Goal: Find specific page/section

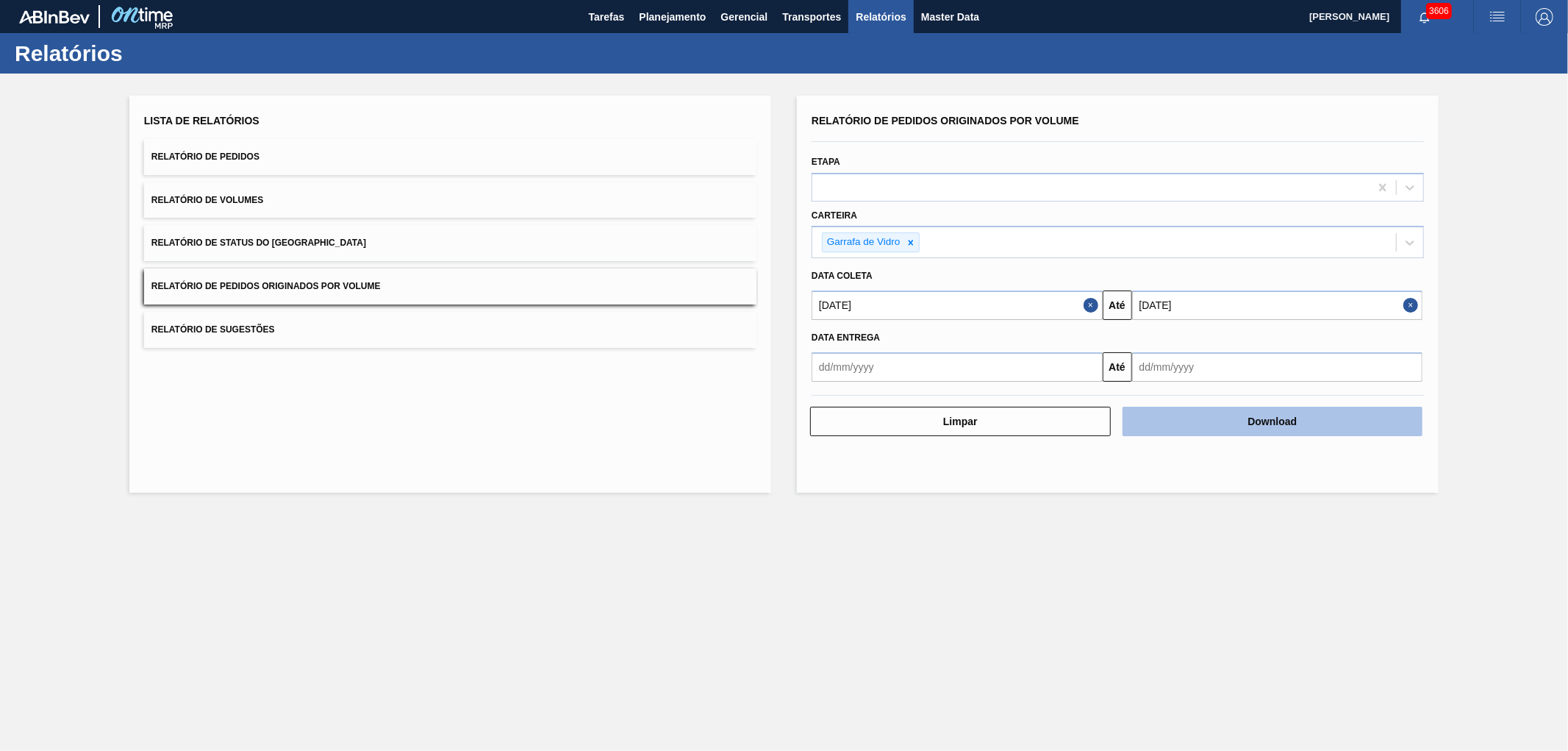
click at [1223, 431] on button "Download" at bounding box center [1272, 421] width 300 height 29
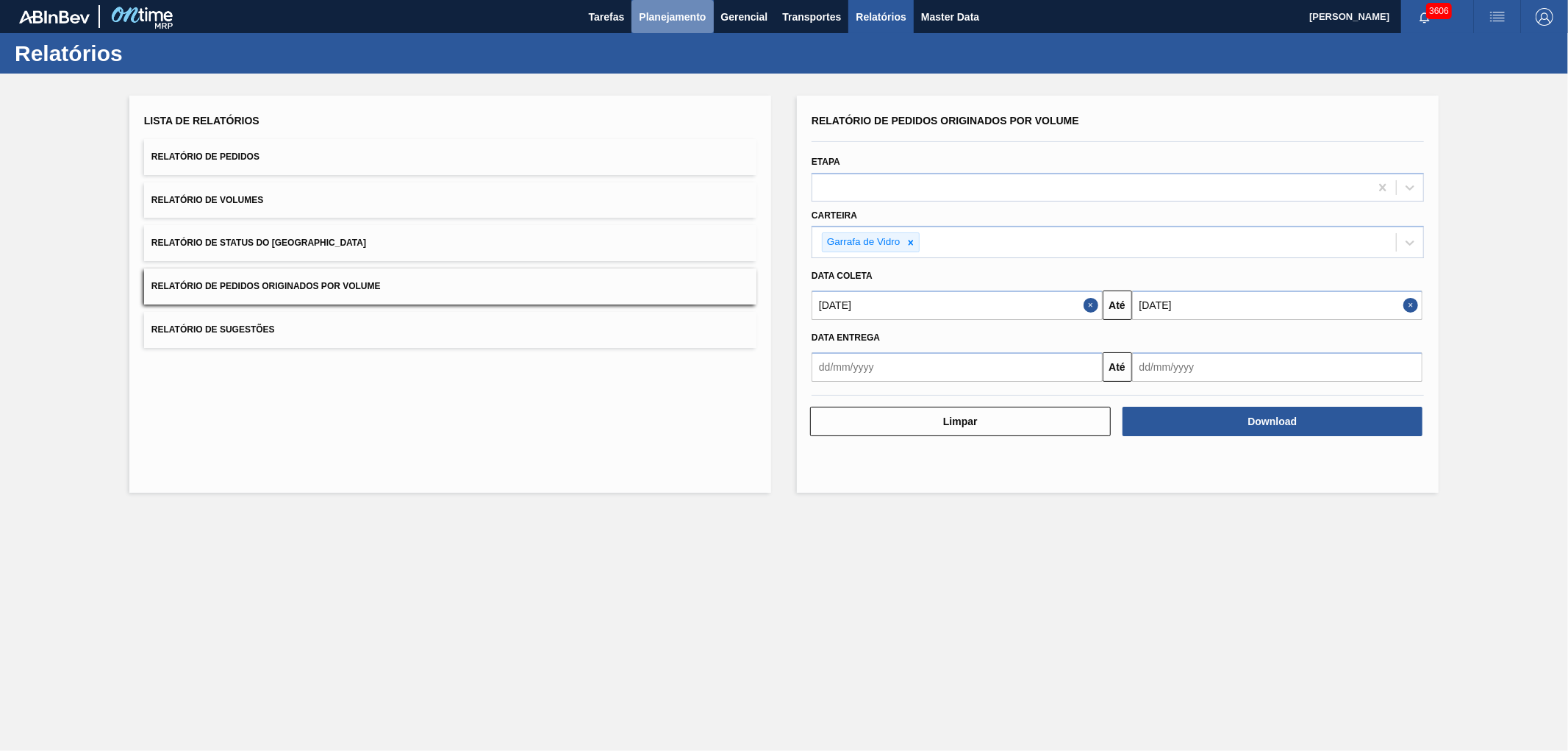
click at [653, 11] on span "Planejamento" at bounding box center [672, 17] width 67 height 18
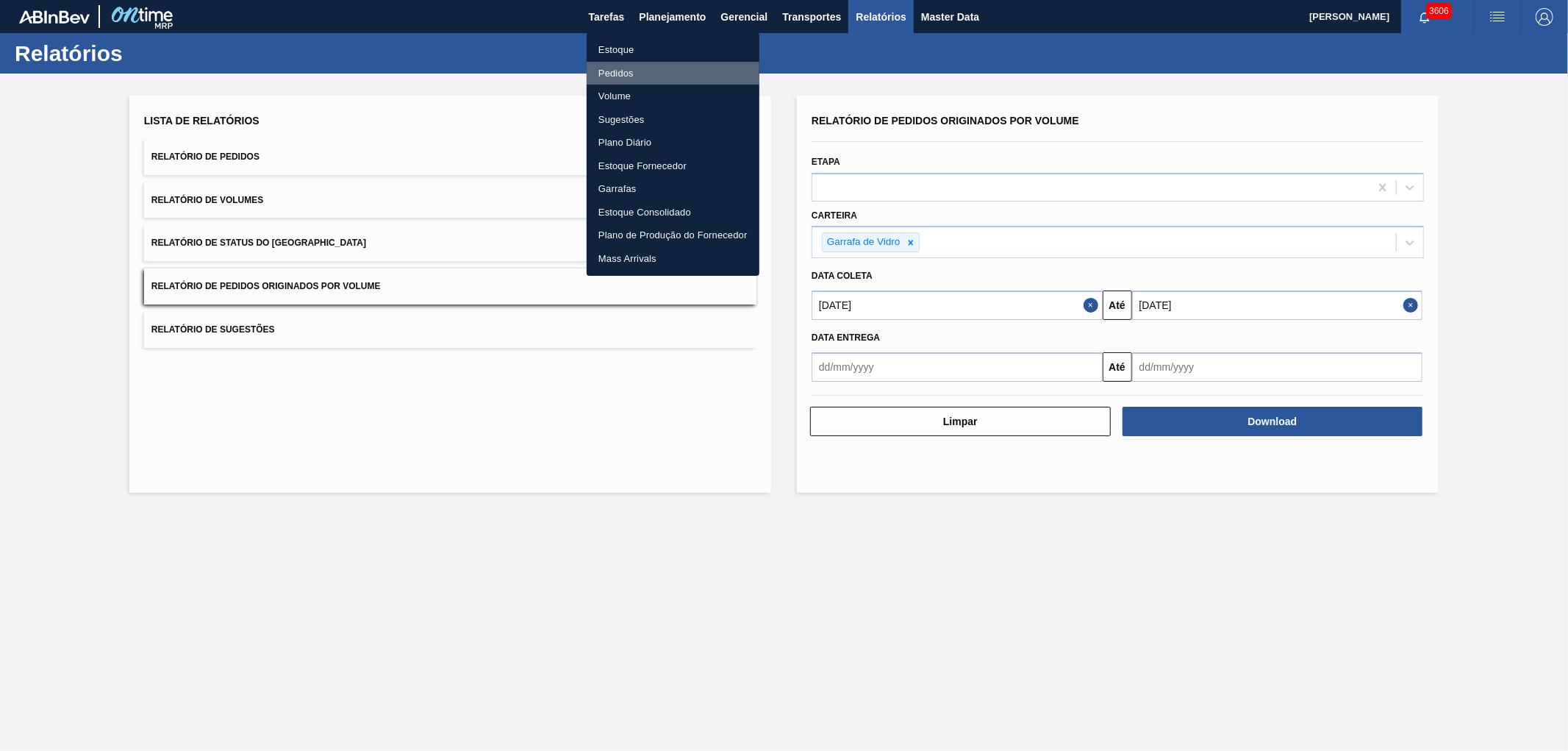
click at [613, 74] on li "Pedidos" at bounding box center [672, 73] width 172 height 23
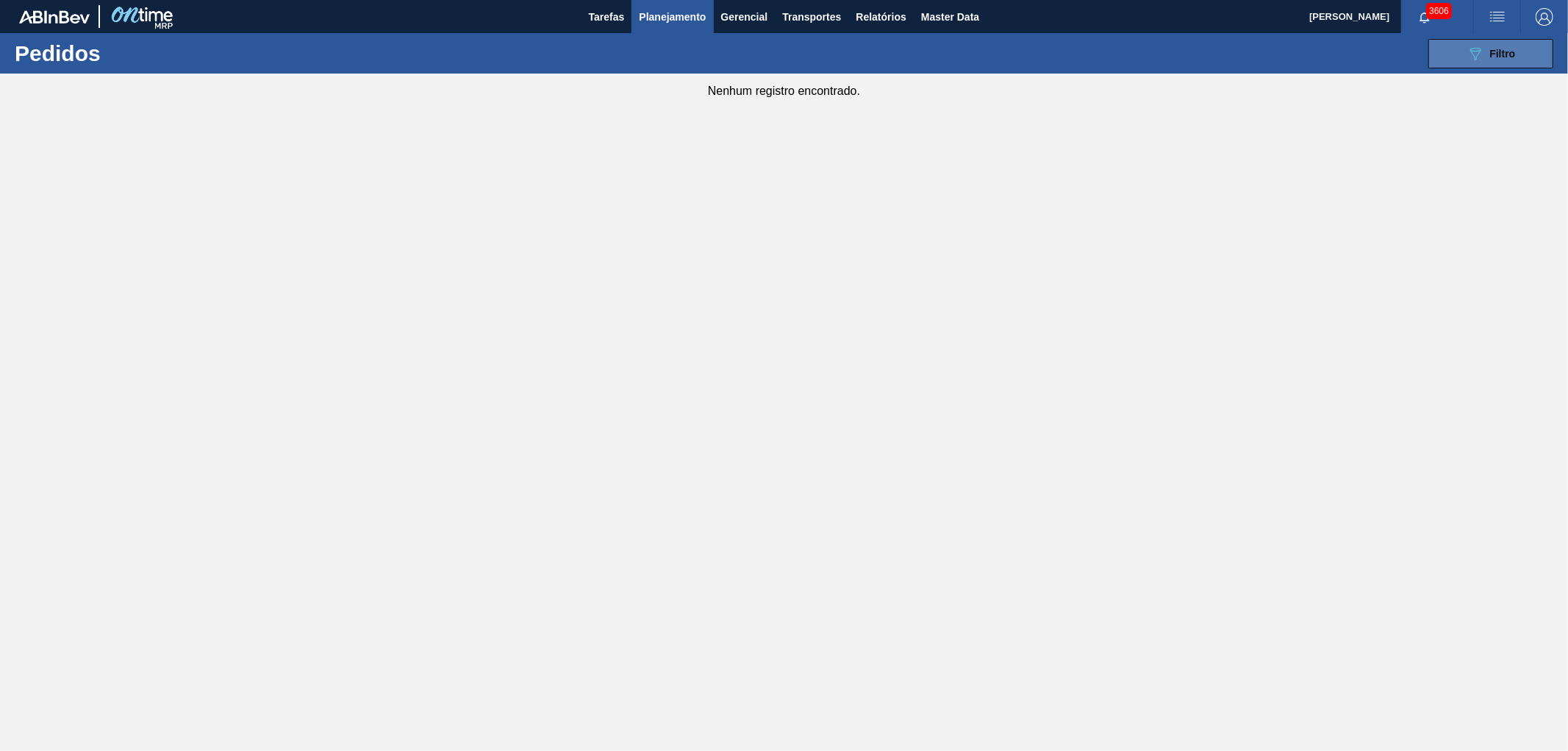
click at [1493, 40] on button "089F7B8B-B2A5-4AFE-B5C0-19BA573D28AC Filtro" at bounding box center [1491, 54] width 125 height 29
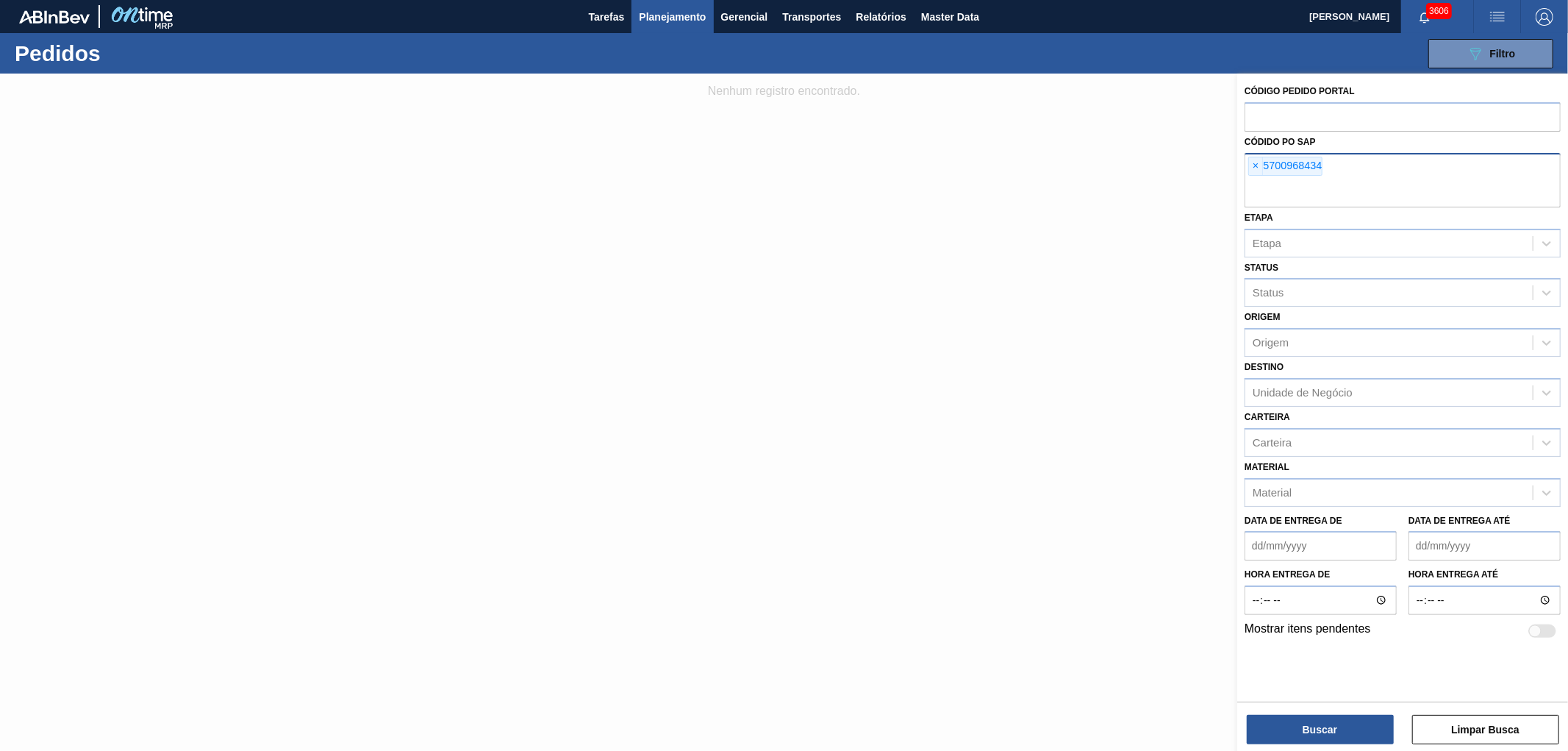
click at [1245, 167] on div "× 5700968434" at bounding box center [1403, 180] width 316 height 55
click at [1252, 166] on span "×" at bounding box center [1256, 166] width 14 height 18
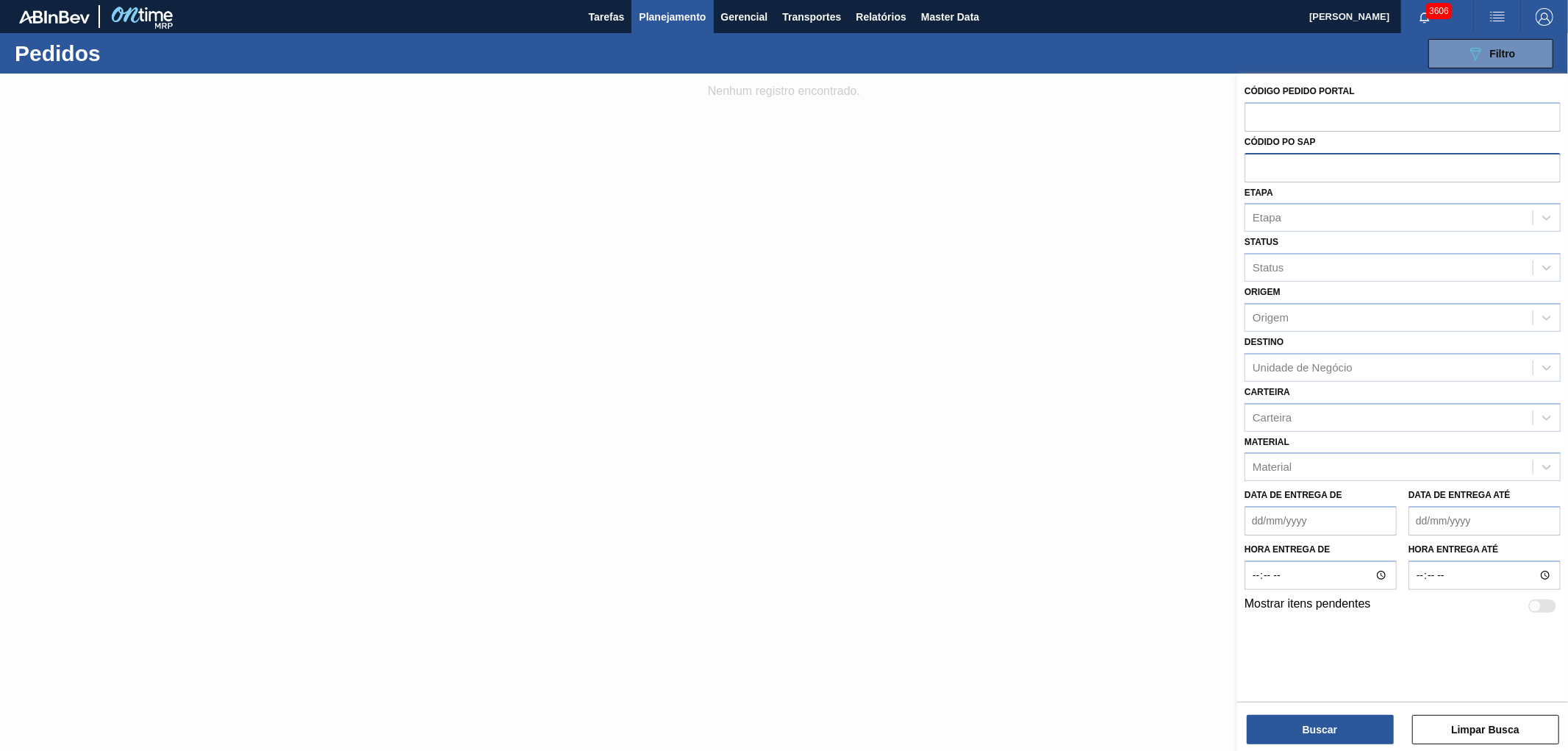
paste input "text"
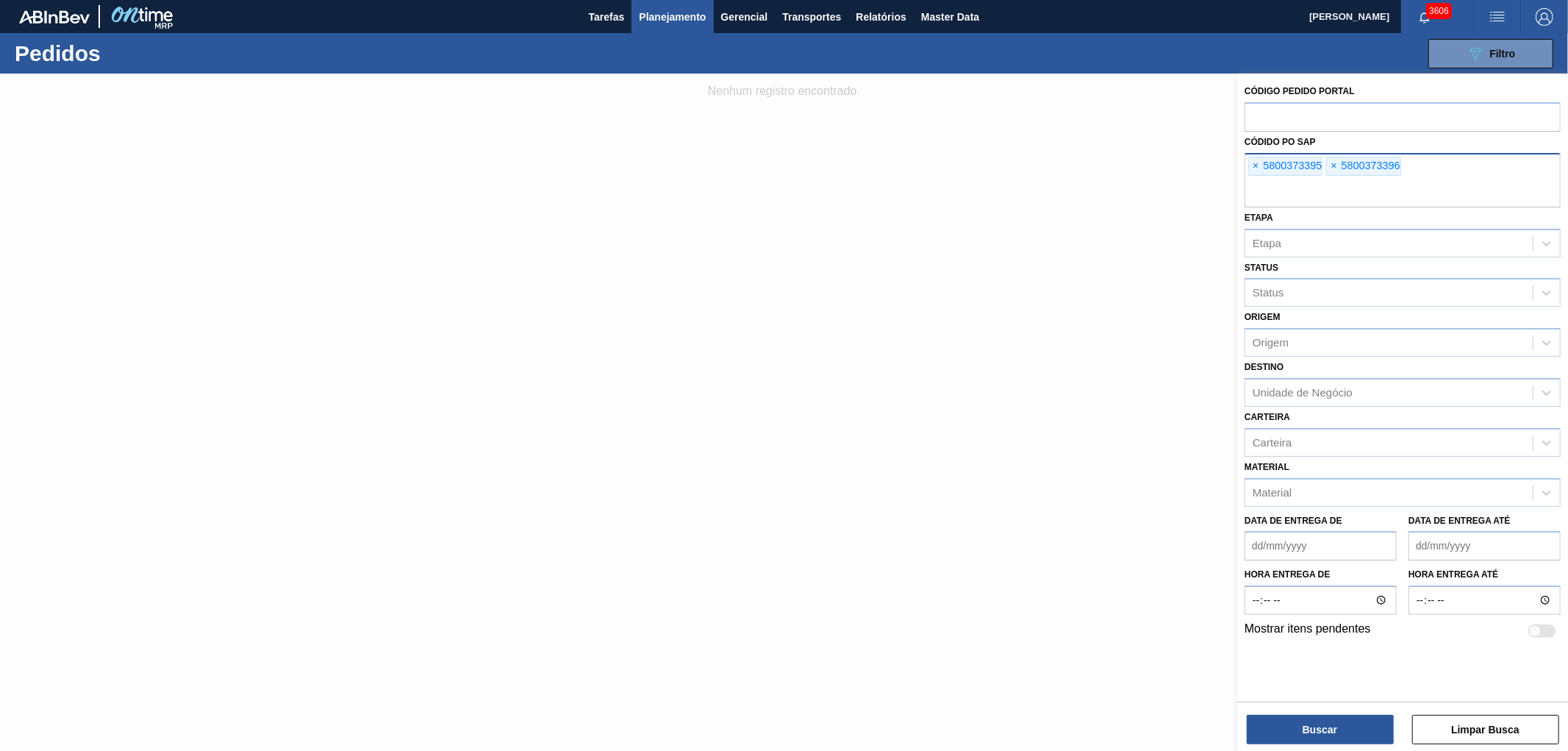
click at [1320, 711] on div "Buscar Limpar Busca" at bounding box center [1403, 723] width 331 height 41
click at [1321, 726] on button "Buscar" at bounding box center [1320, 729] width 147 height 29
